Goal: Task Accomplishment & Management: Use online tool/utility

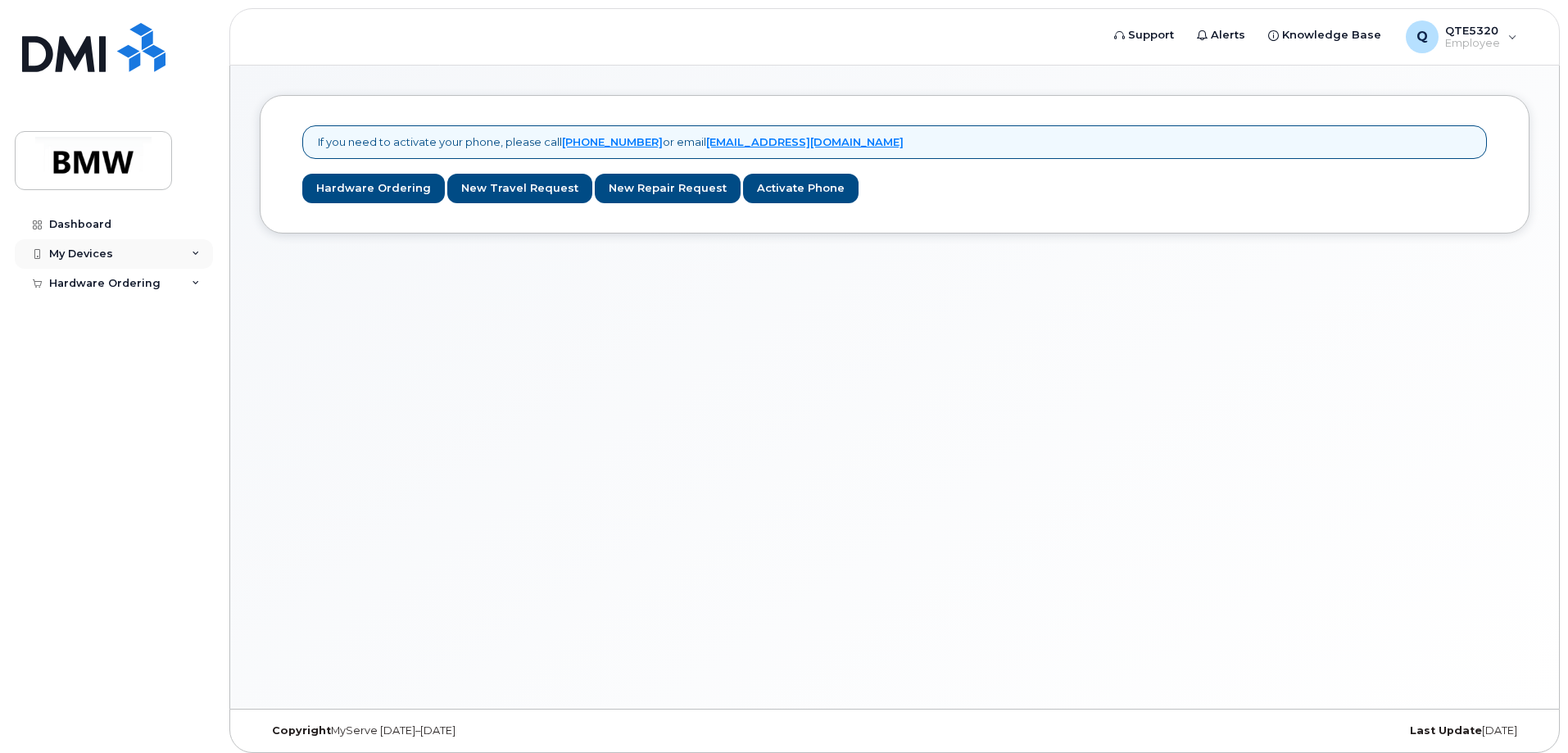
click at [183, 260] on div "My Devices" at bounding box center [114, 254] width 198 height 30
click at [147, 281] on link "Add Device" at bounding box center [128, 284] width 170 height 31
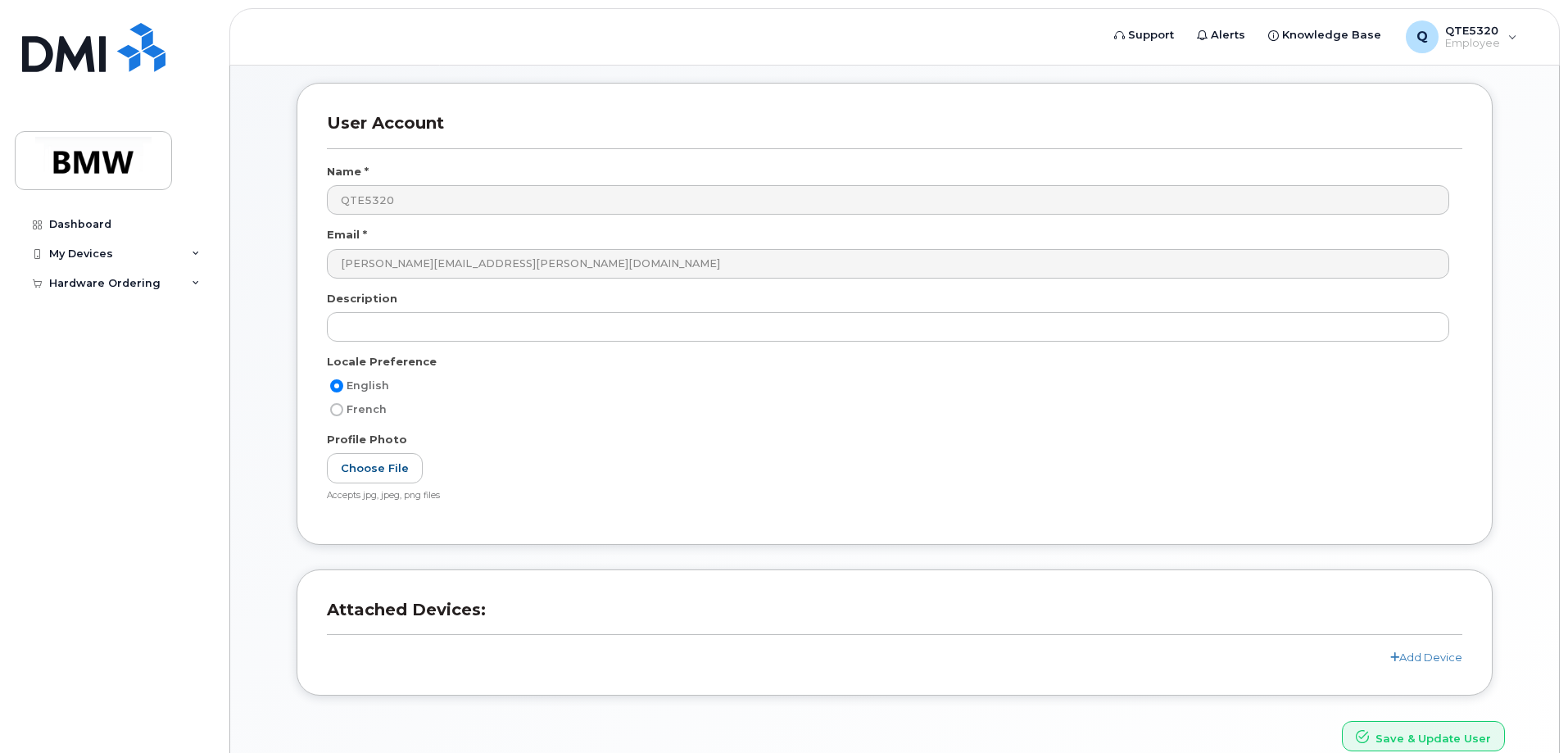
scroll to position [149, 0]
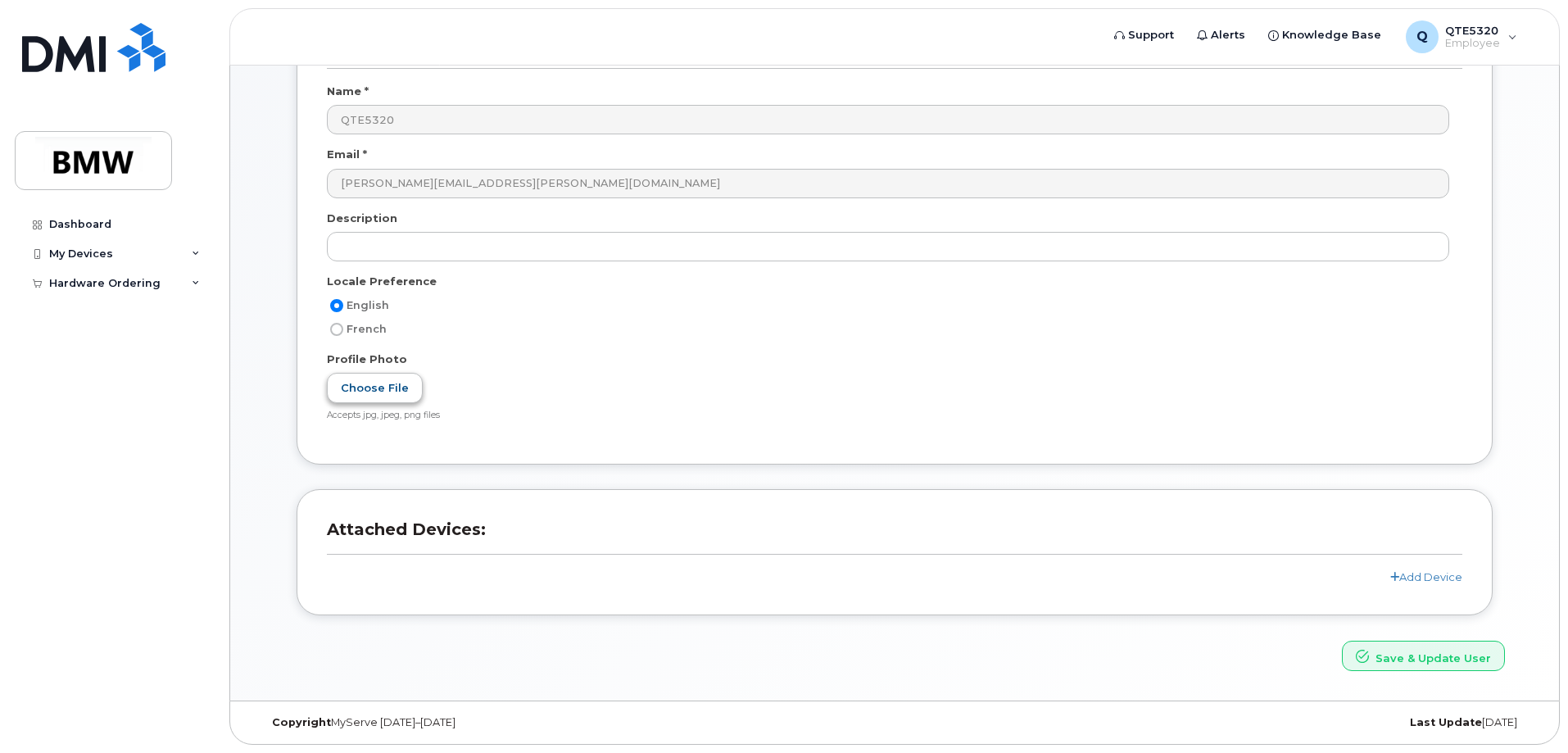
click at [357, 382] on label "Choose File" at bounding box center [375, 388] width 96 height 30
click at [0, 0] on input "Choose File" at bounding box center [0, 0] width 0 height 0
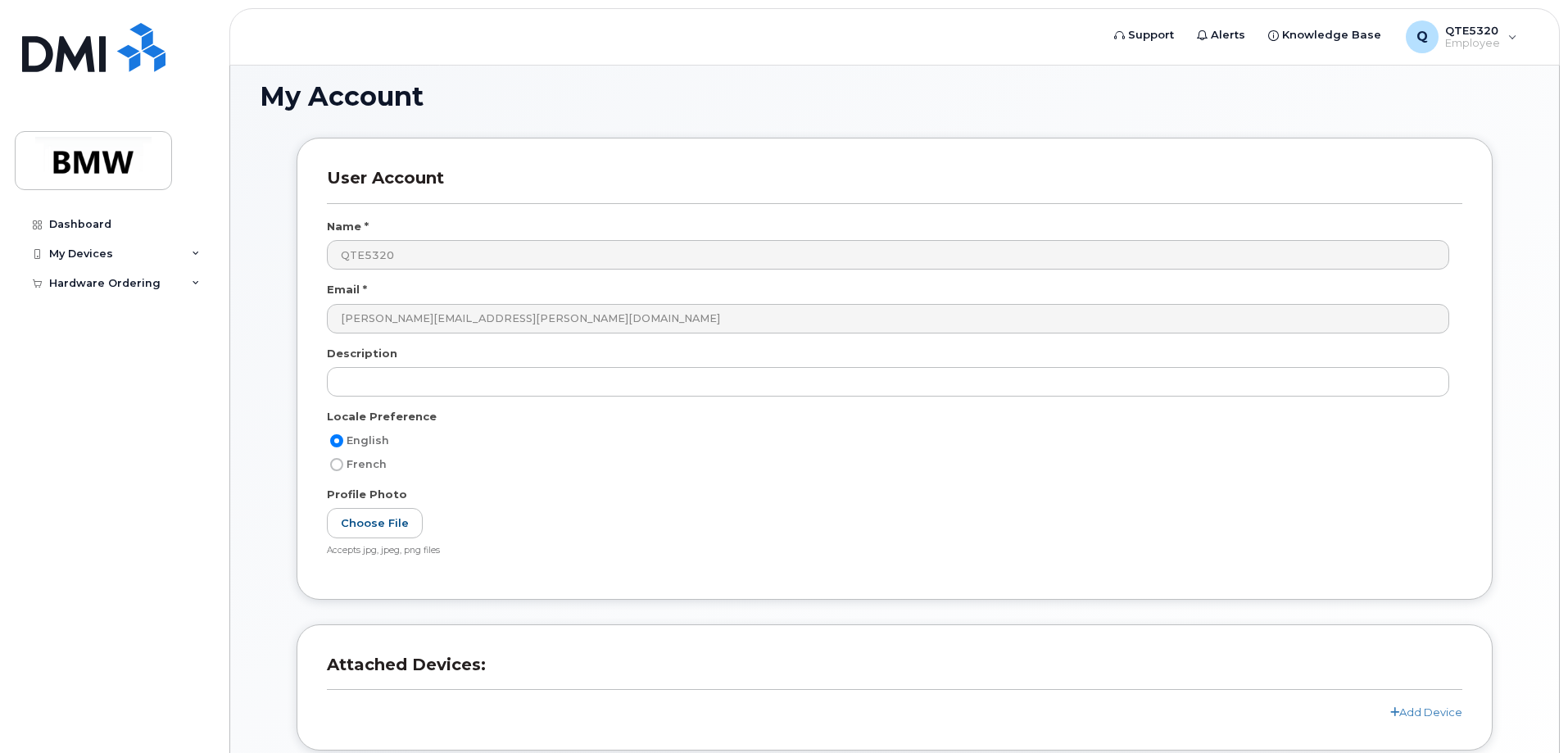
scroll to position [0, 0]
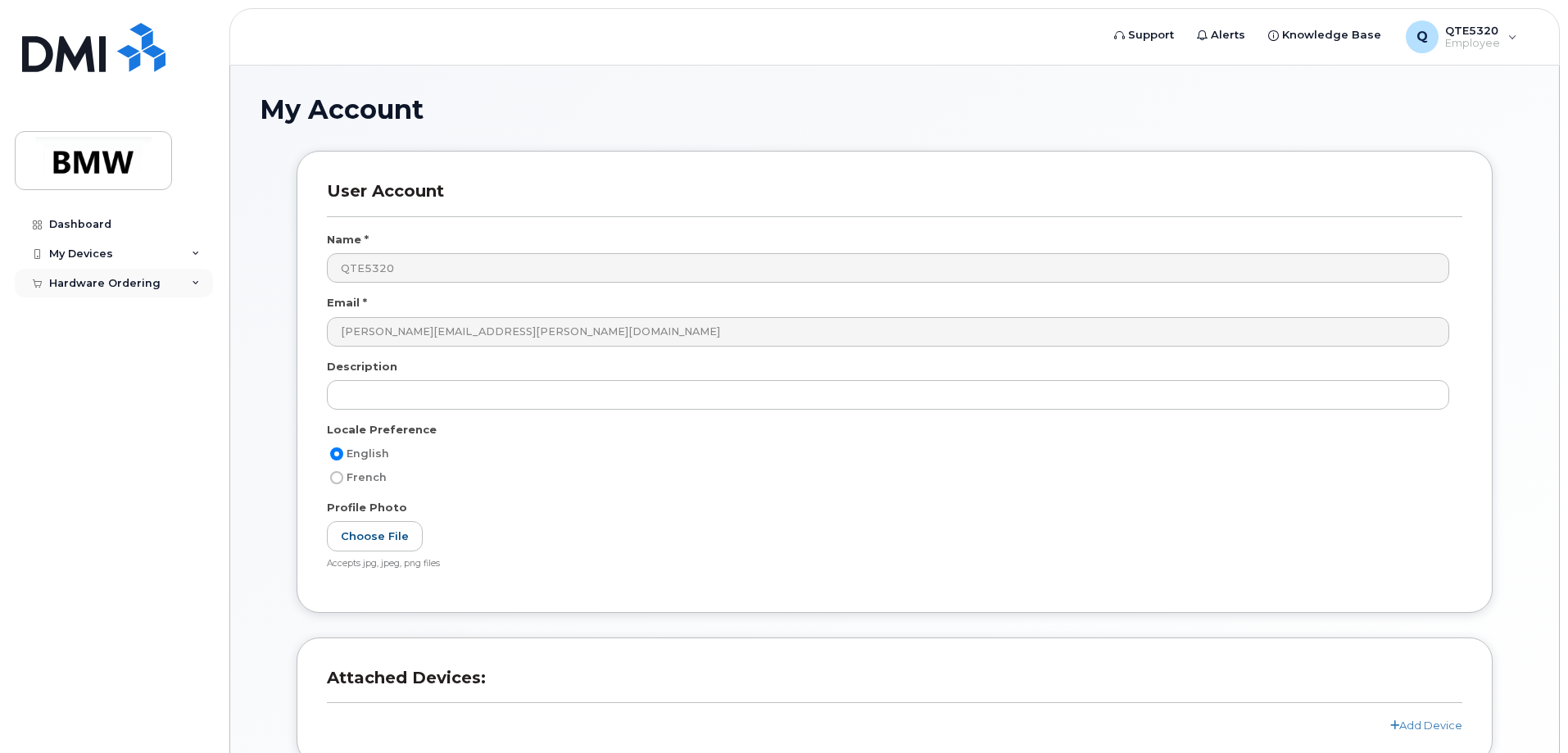
click at [92, 291] on div "Hardware Ordering" at bounding box center [114, 283] width 198 height 30
click at [92, 315] on div "New Order" at bounding box center [88, 312] width 63 height 15
